Goal: Check status: Check status

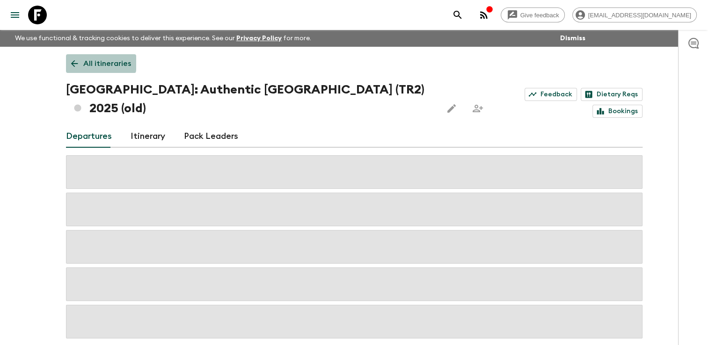
click at [74, 63] on icon at bounding box center [74, 63] width 10 height 10
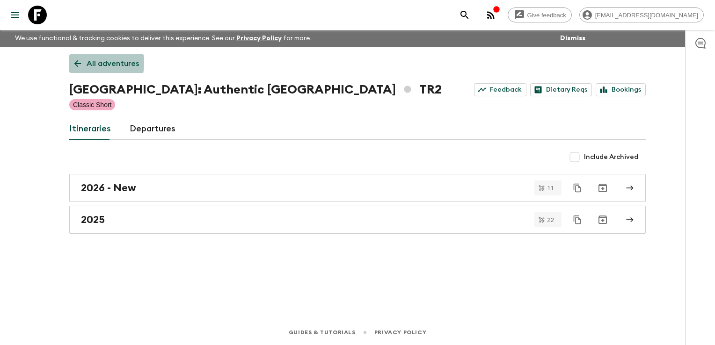
click at [74, 63] on icon at bounding box center [78, 63] width 10 height 10
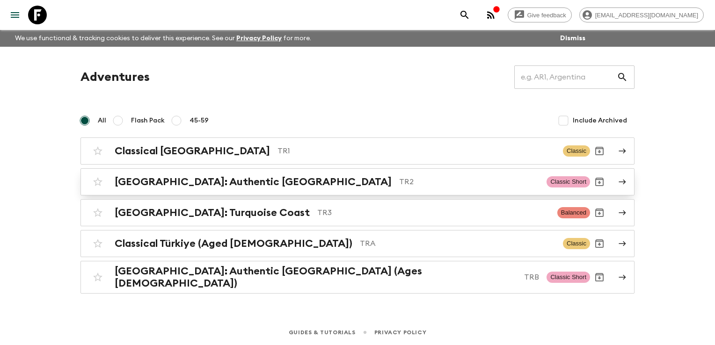
click at [172, 186] on h2 "[GEOGRAPHIC_DATA]: Authentic [GEOGRAPHIC_DATA]" at bounding box center [253, 182] width 277 height 12
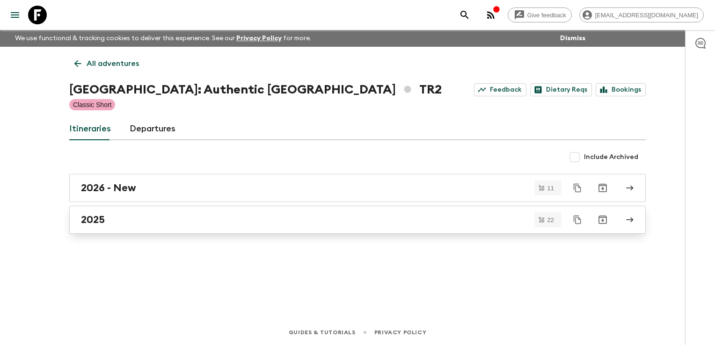
click at [152, 217] on div "2025" at bounding box center [348, 220] width 535 height 12
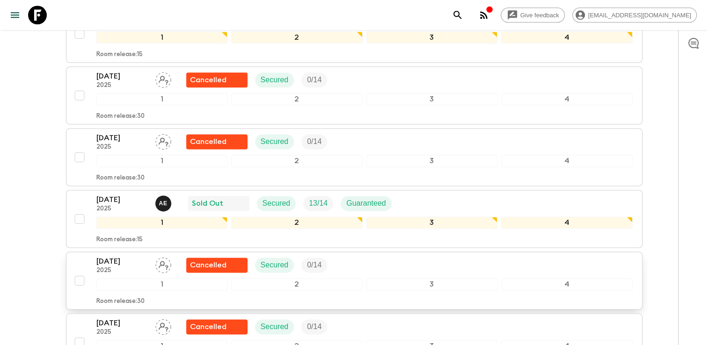
scroll to position [1192, 0]
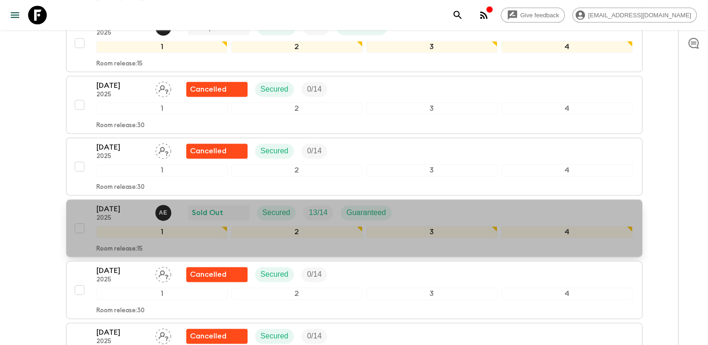
click at [439, 204] on div "[DATE] 2025 A E Sold Out Secured 13 / 14 Guaranteed" at bounding box center [364, 213] width 536 height 19
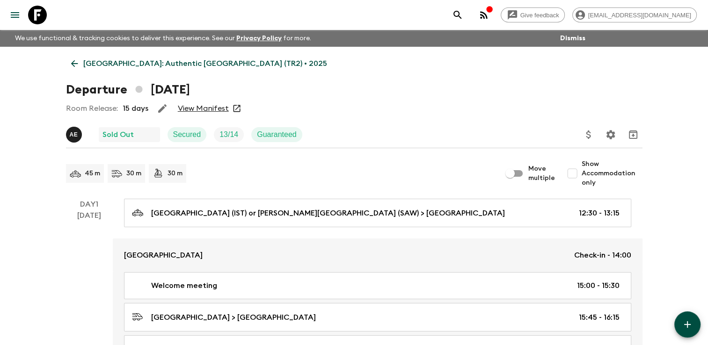
click at [209, 109] on link "View Manifest" at bounding box center [203, 108] width 51 height 9
